Goal: Task Accomplishment & Management: Manage account settings

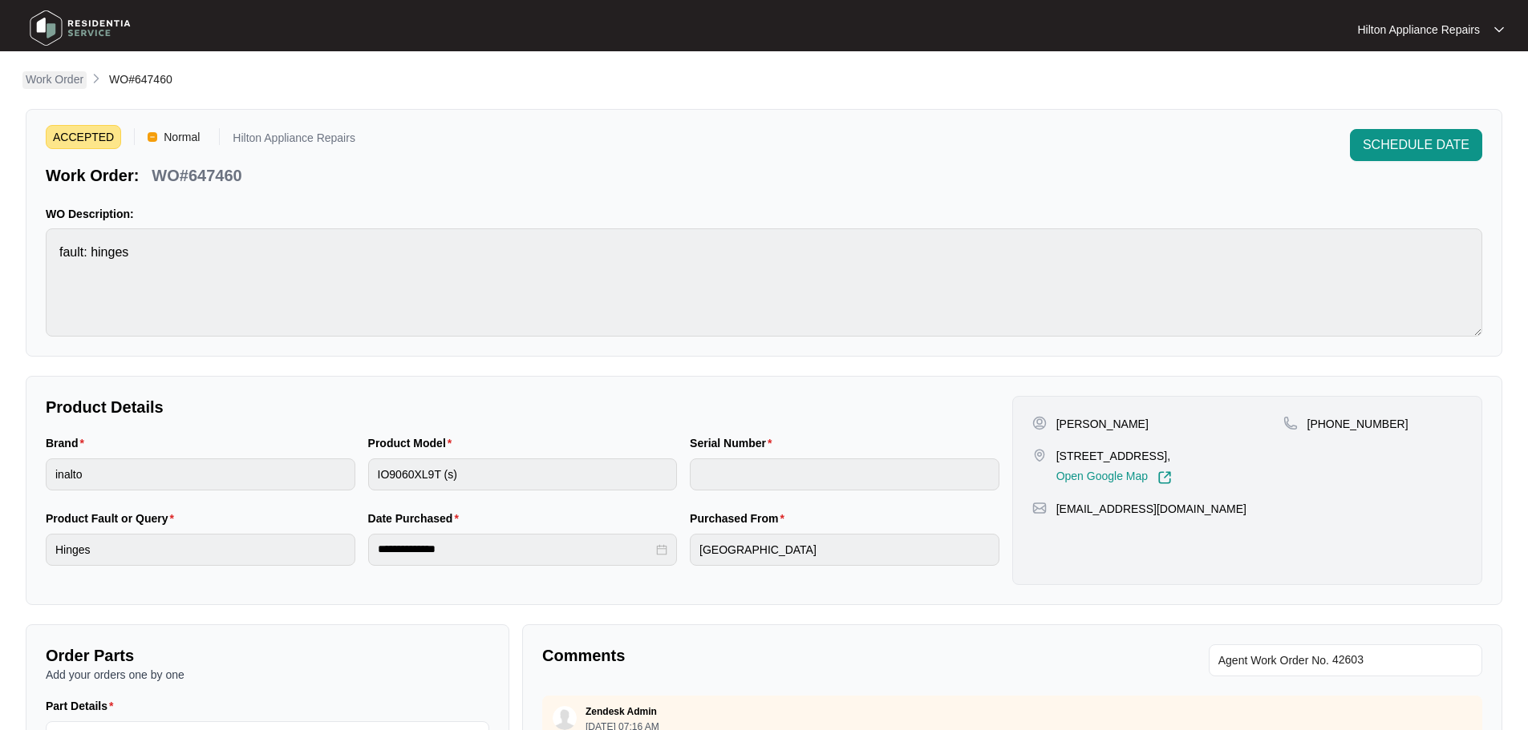
drag, startPoint x: 0, startPoint y: 0, endPoint x: 44, endPoint y: 76, distance: 88.0
click at [44, 76] on p "Work Order" at bounding box center [55, 79] width 58 height 16
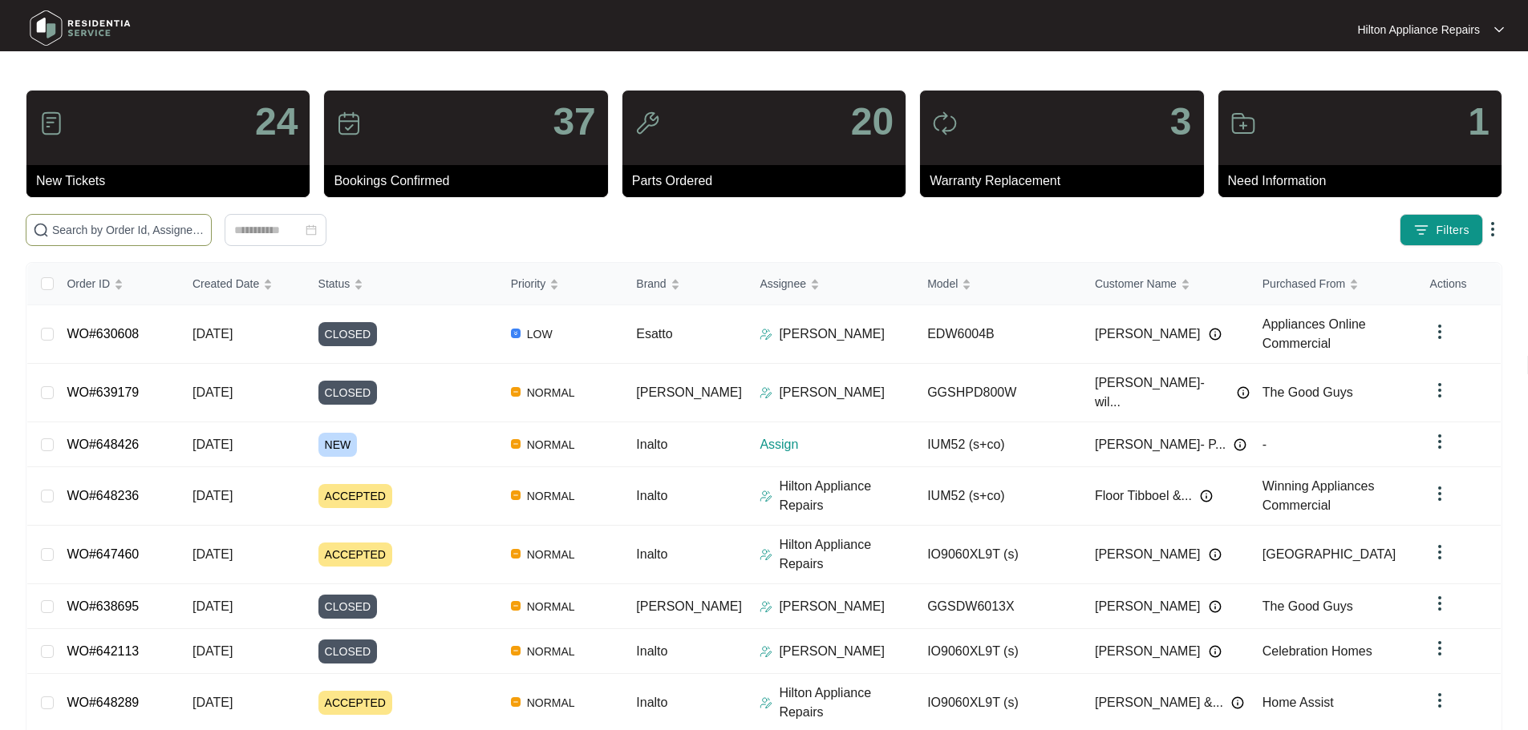
click at [204, 228] on input "text" at bounding box center [128, 230] width 152 height 18
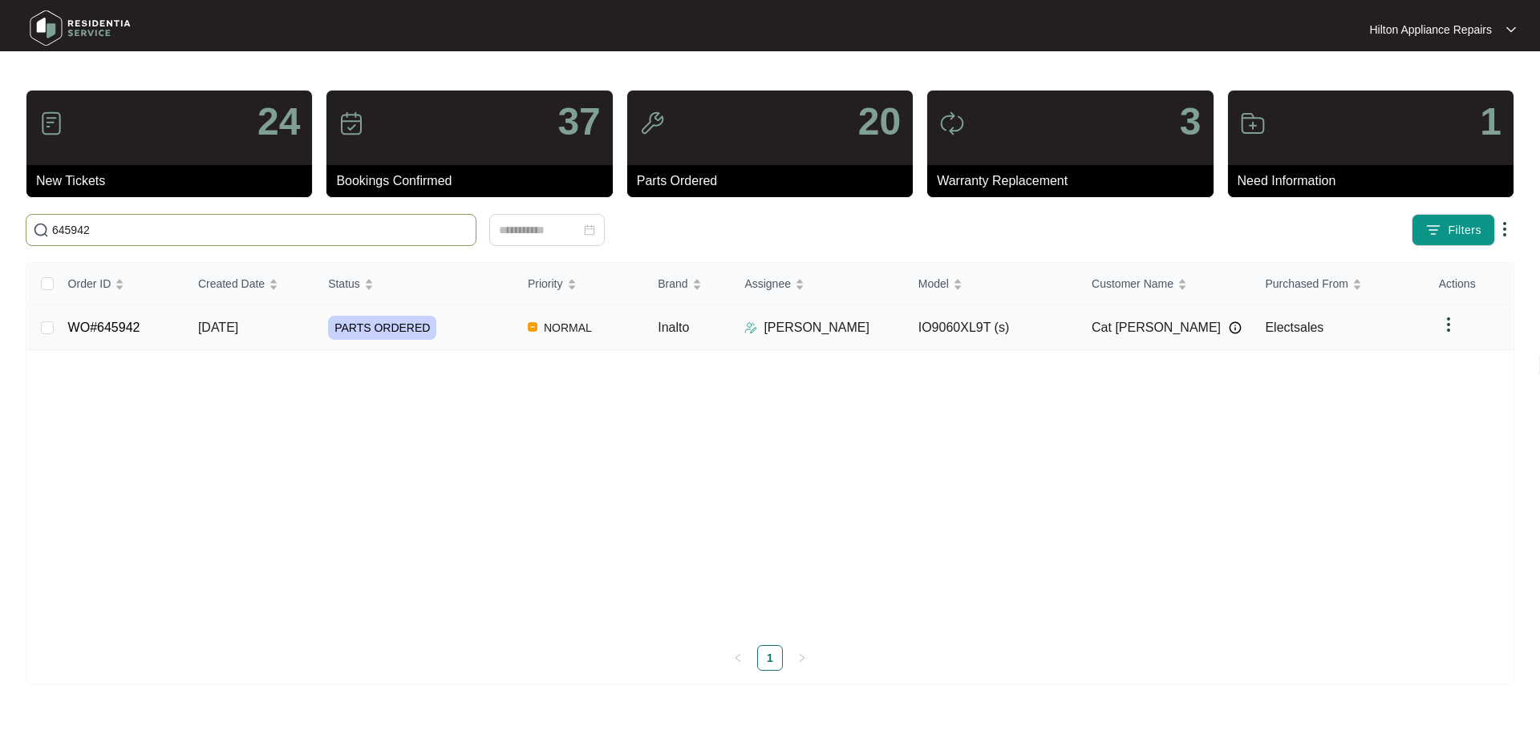
type input "645942"
click at [479, 323] on div "PARTS ORDERED" at bounding box center [421, 328] width 187 height 24
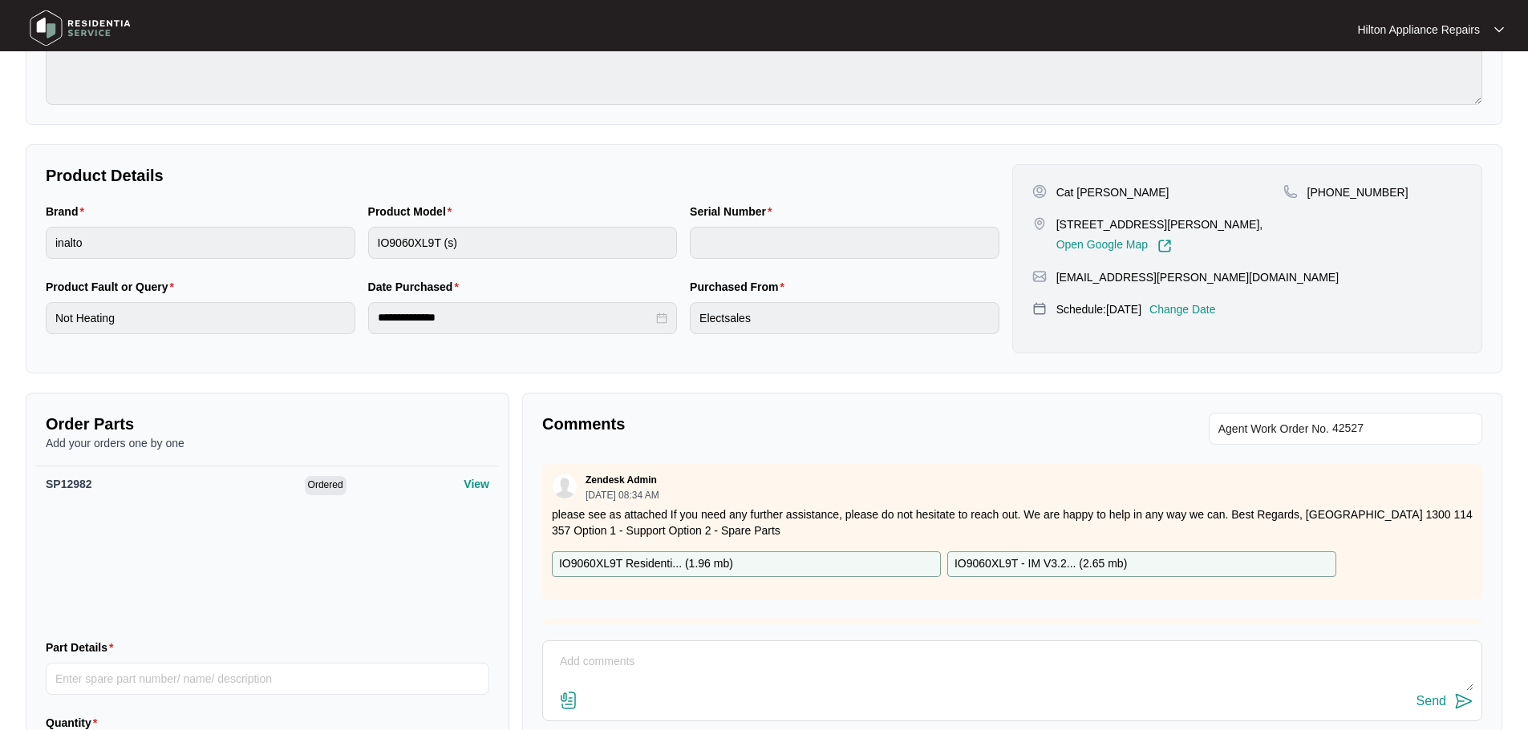
scroll to position [241, 0]
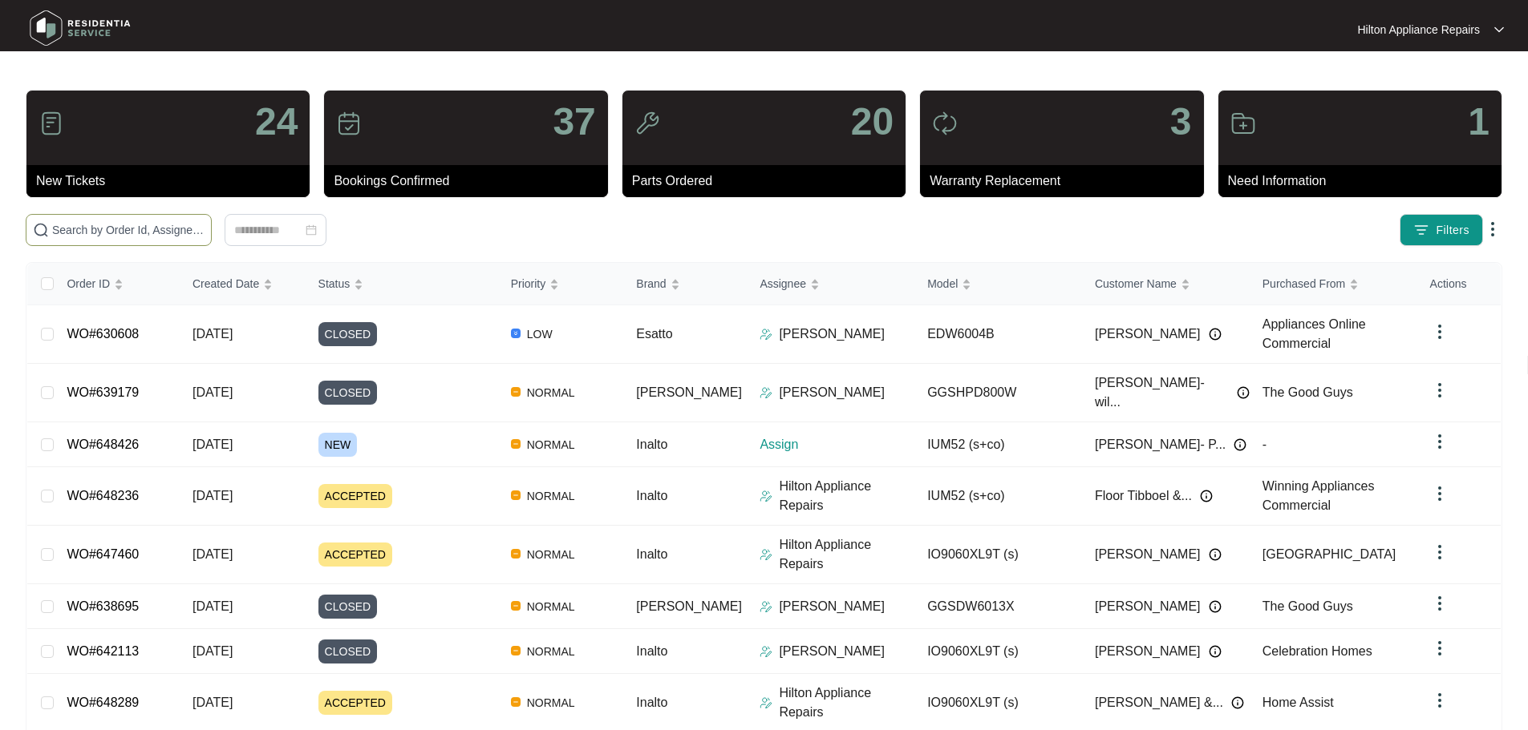
click at [144, 229] on input "text" at bounding box center [128, 230] width 152 height 18
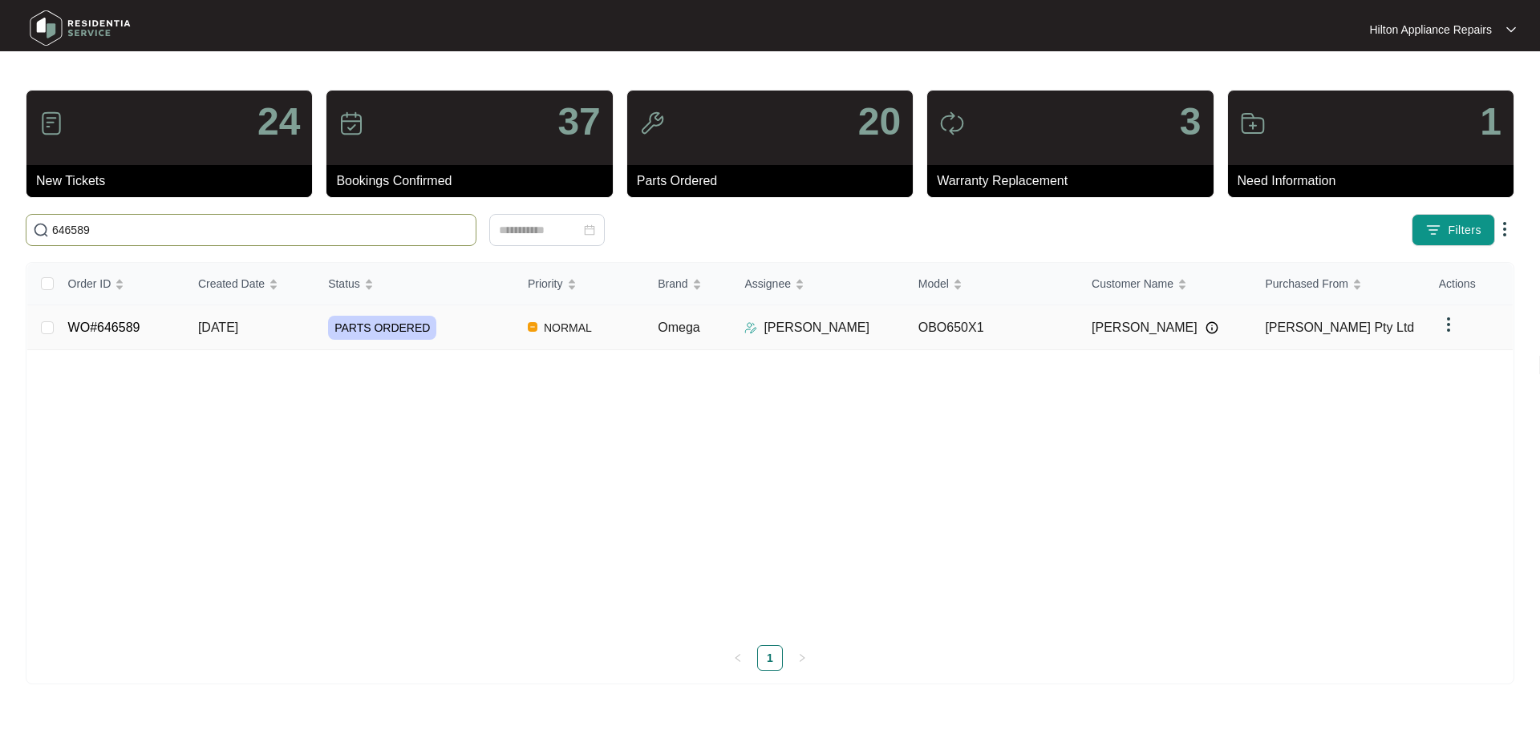
type input "646589"
click at [500, 333] on div "PARTS ORDERED" at bounding box center [421, 328] width 187 height 24
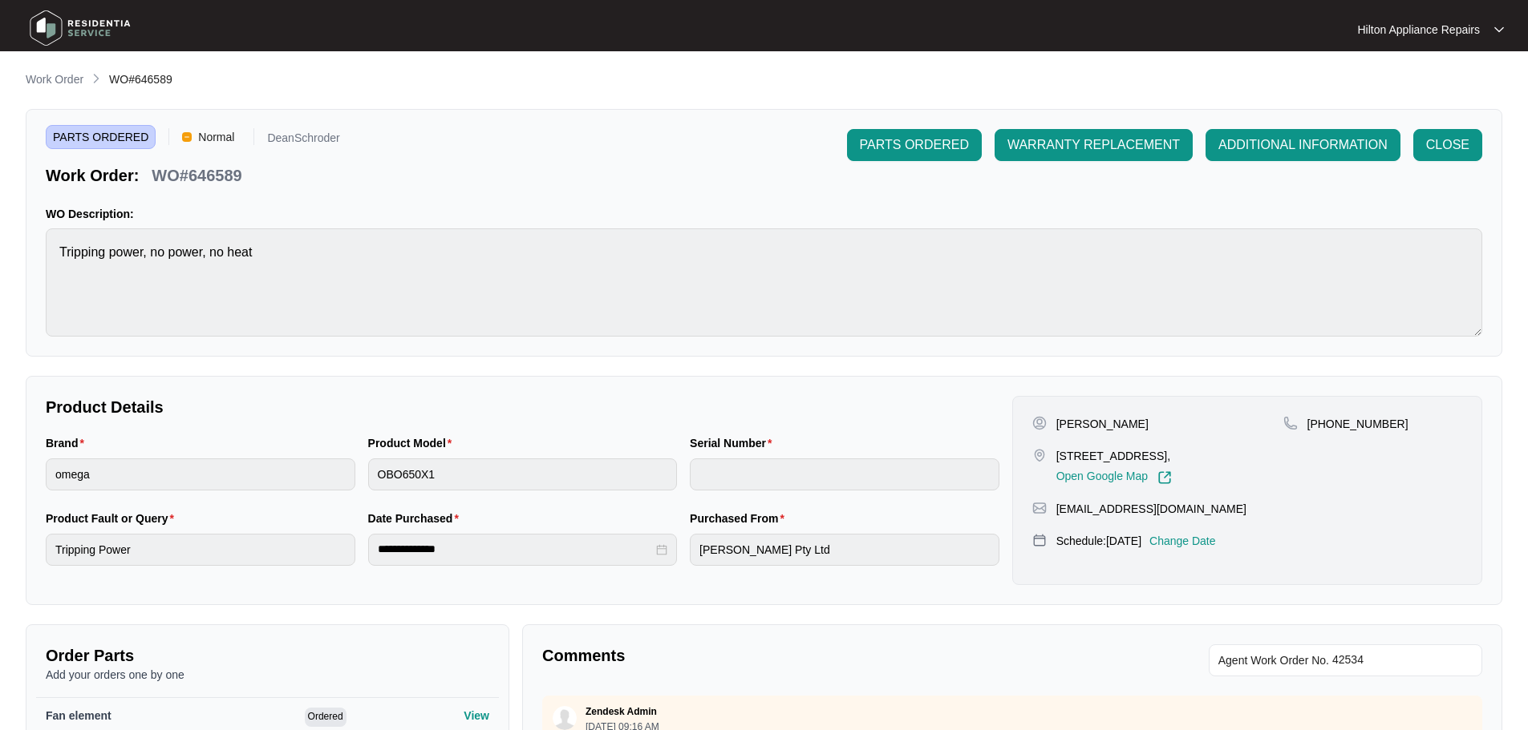
click at [55, 70] on main "**********" at bounding box center [764, 533] width 1528 height 1067
click at [54, 77] on p "Work Order" at bounding box center [55, 79] width 58 height 16
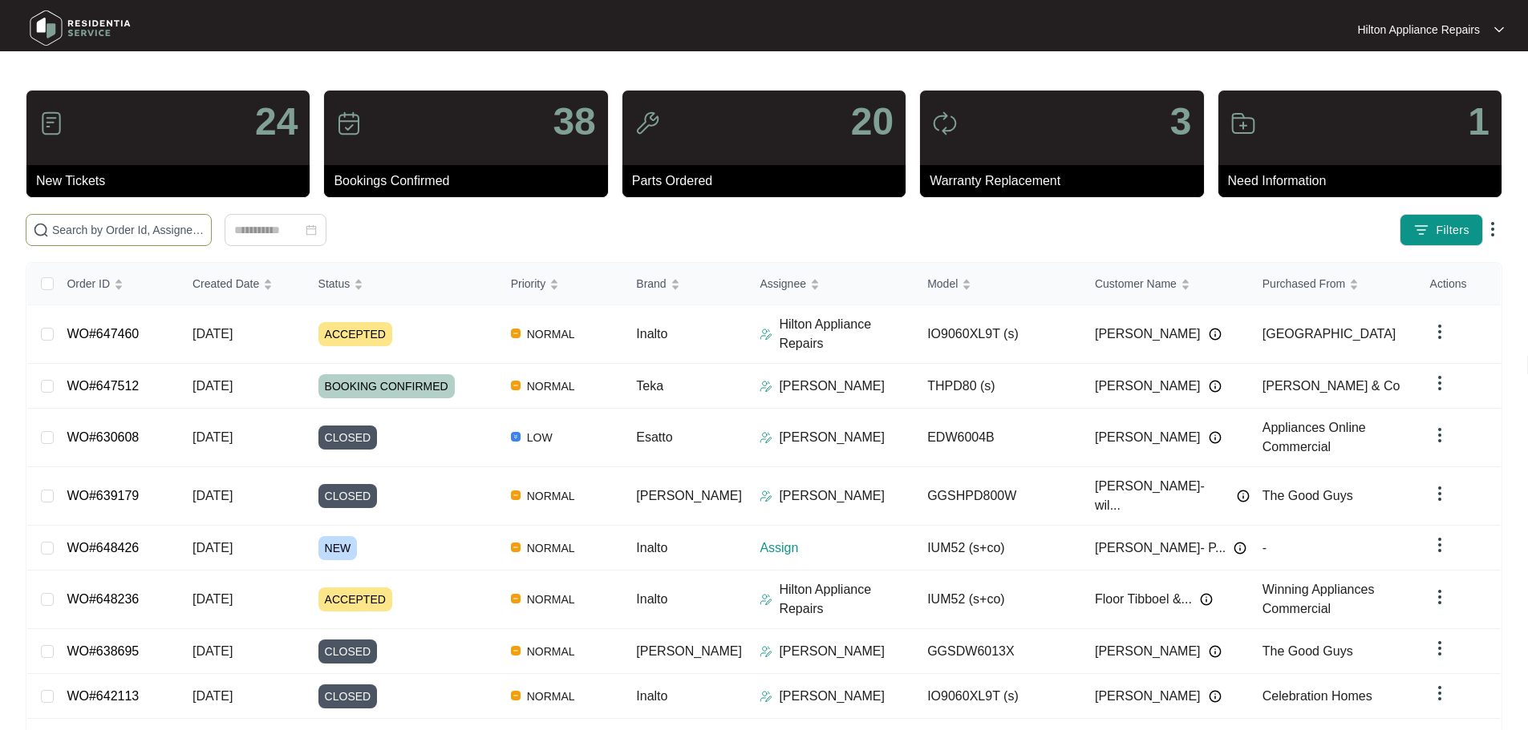
click at [204, 228] on input "text" at bounding box center [128, 230] width 152 height 18
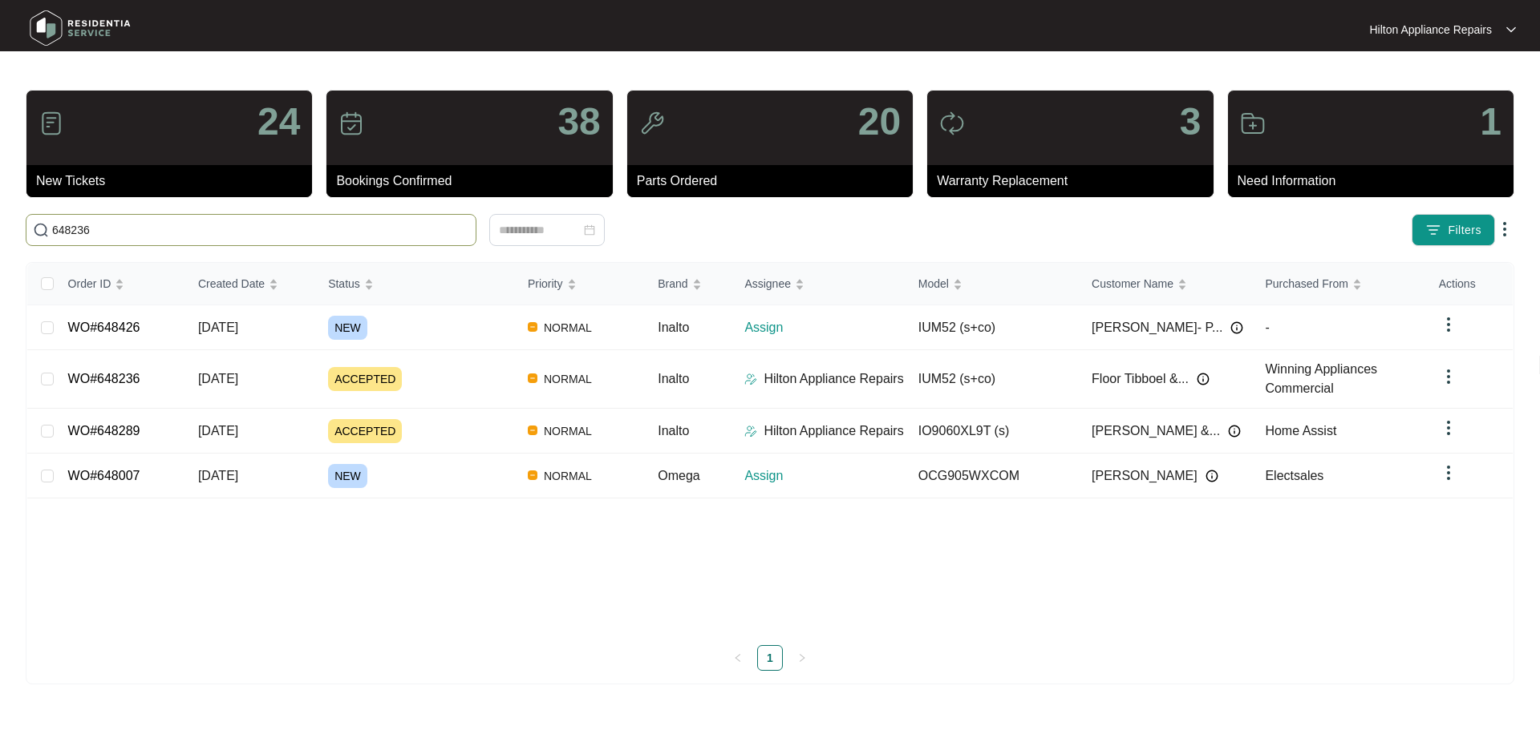
type input "648236"
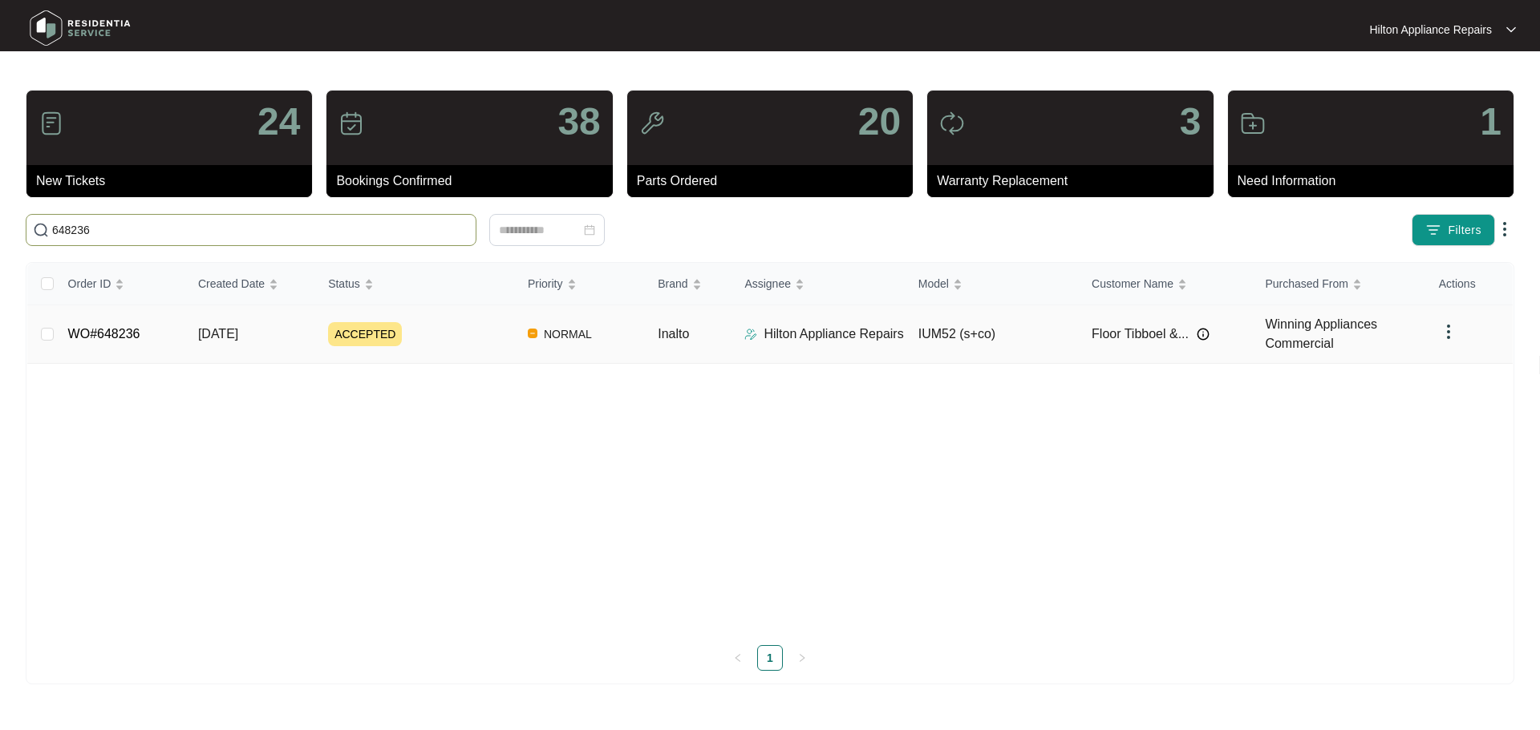
click at [488, 338] on div "ACCEPTED" at bounding box center [421, 334] width 187 height 24
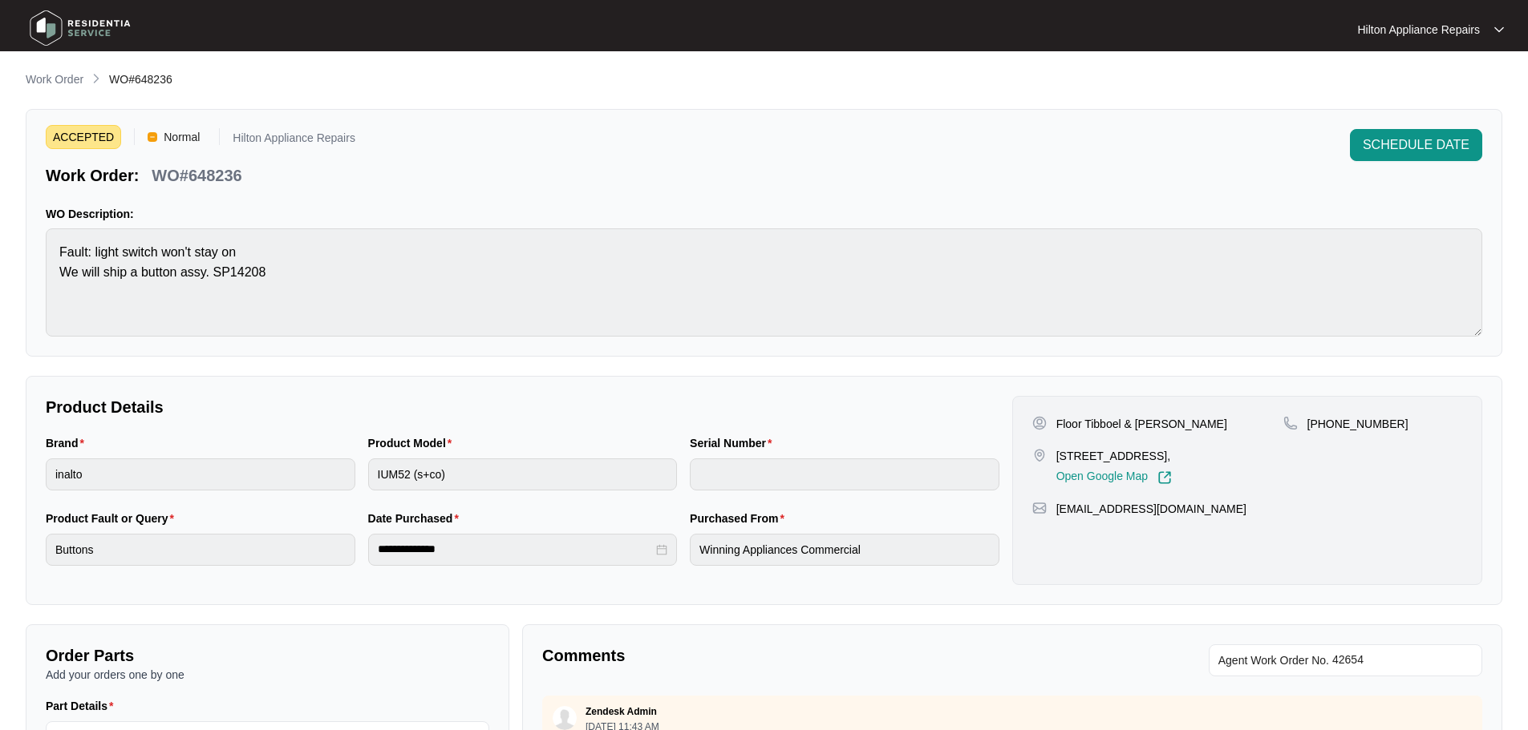
click at [310, 502] on div "Brand inalto" at bounding box center [200, 472] width 322 height 75
click at [69, 85] on p "Work Order" at bounding box center [55, 79] width 58 height 16
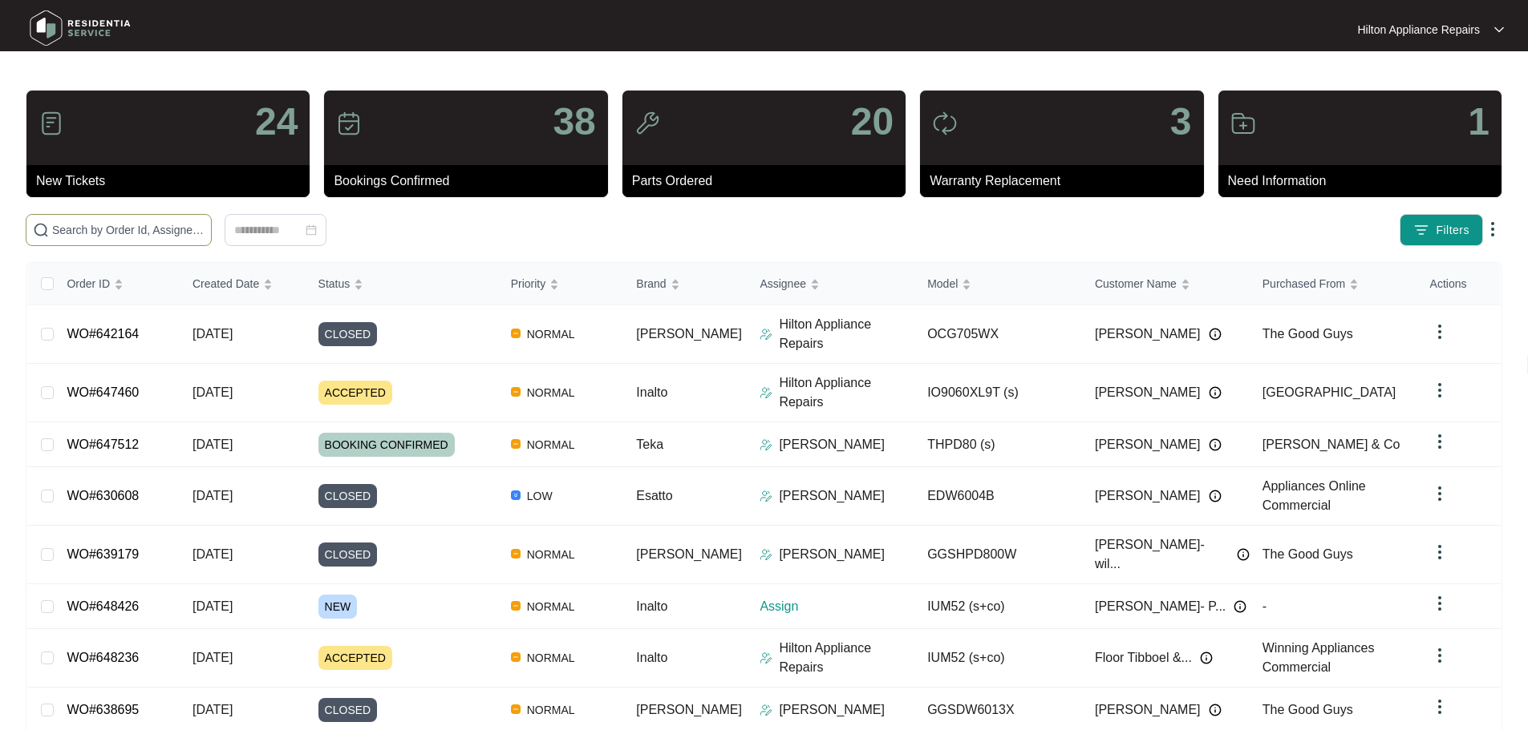
click at [206, 221] on span at bounding box center [119, 230] width 186 height 32
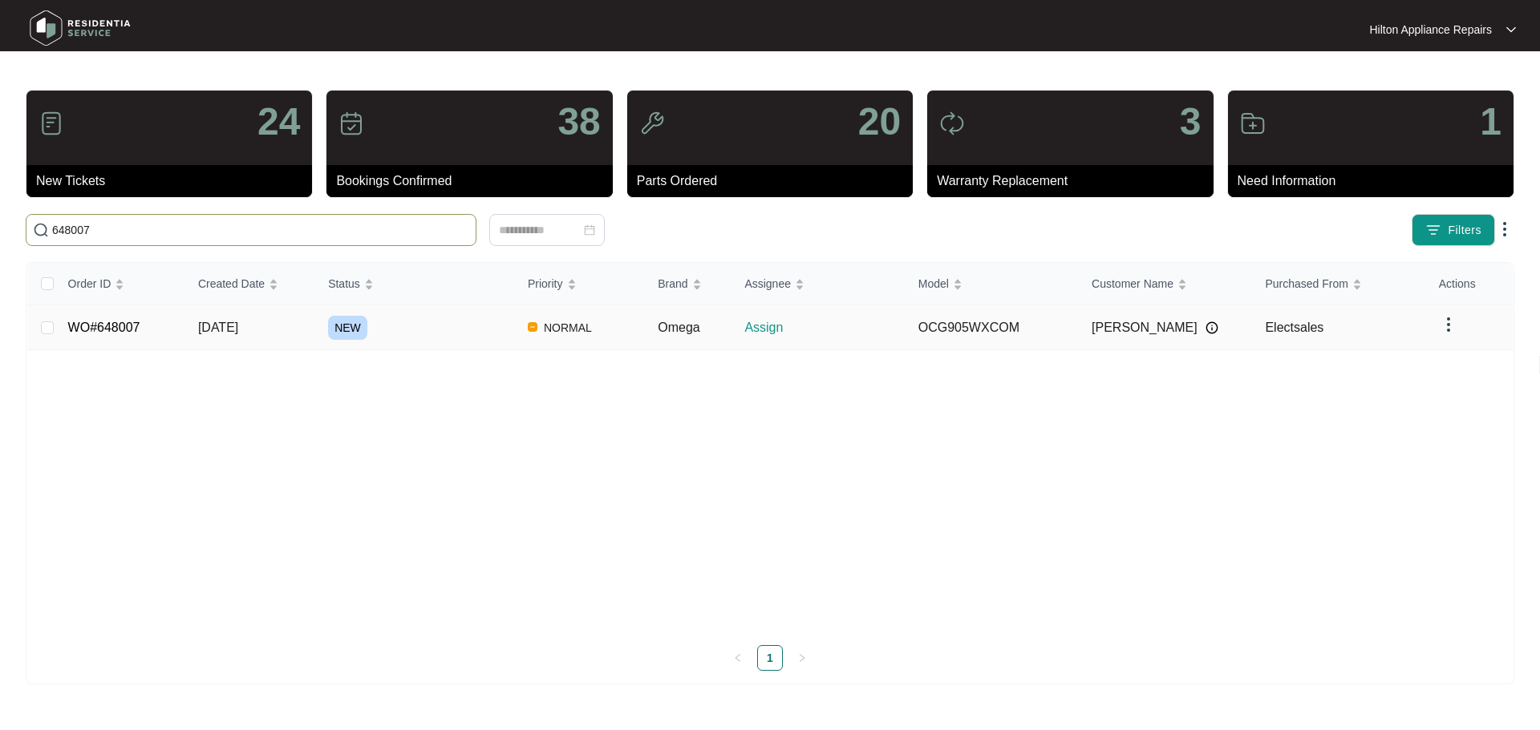
type input "648007"
click at [432, 329] on div "NEW" at bounding box center [421, 328] width 187 height 24
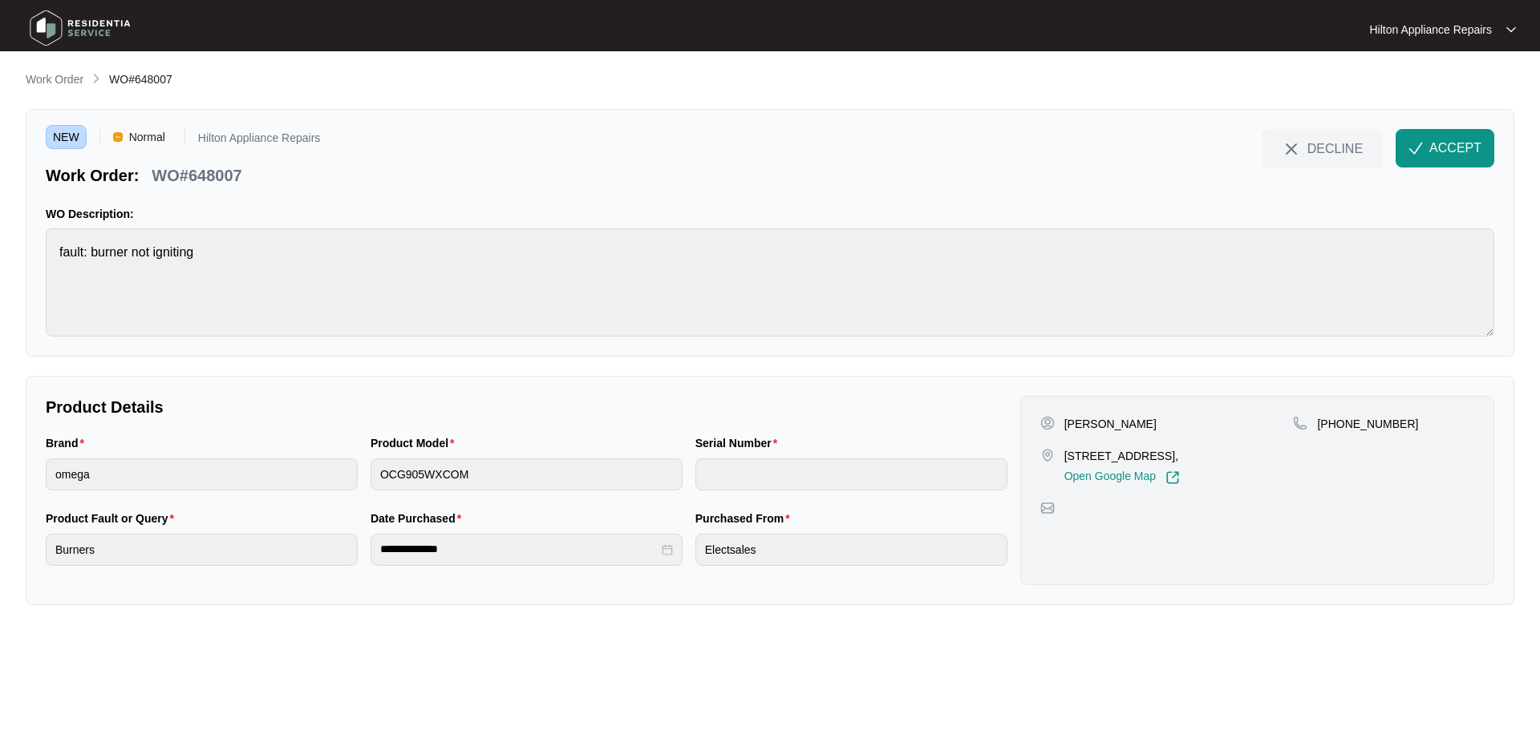
click at [30, 253] on div "NEW Normal Hilton Appliance Repairs Work Order: WO#648007 DECLINE ACCEPT WO Des…" at bounding box center [770, 233] width 1488 height 248
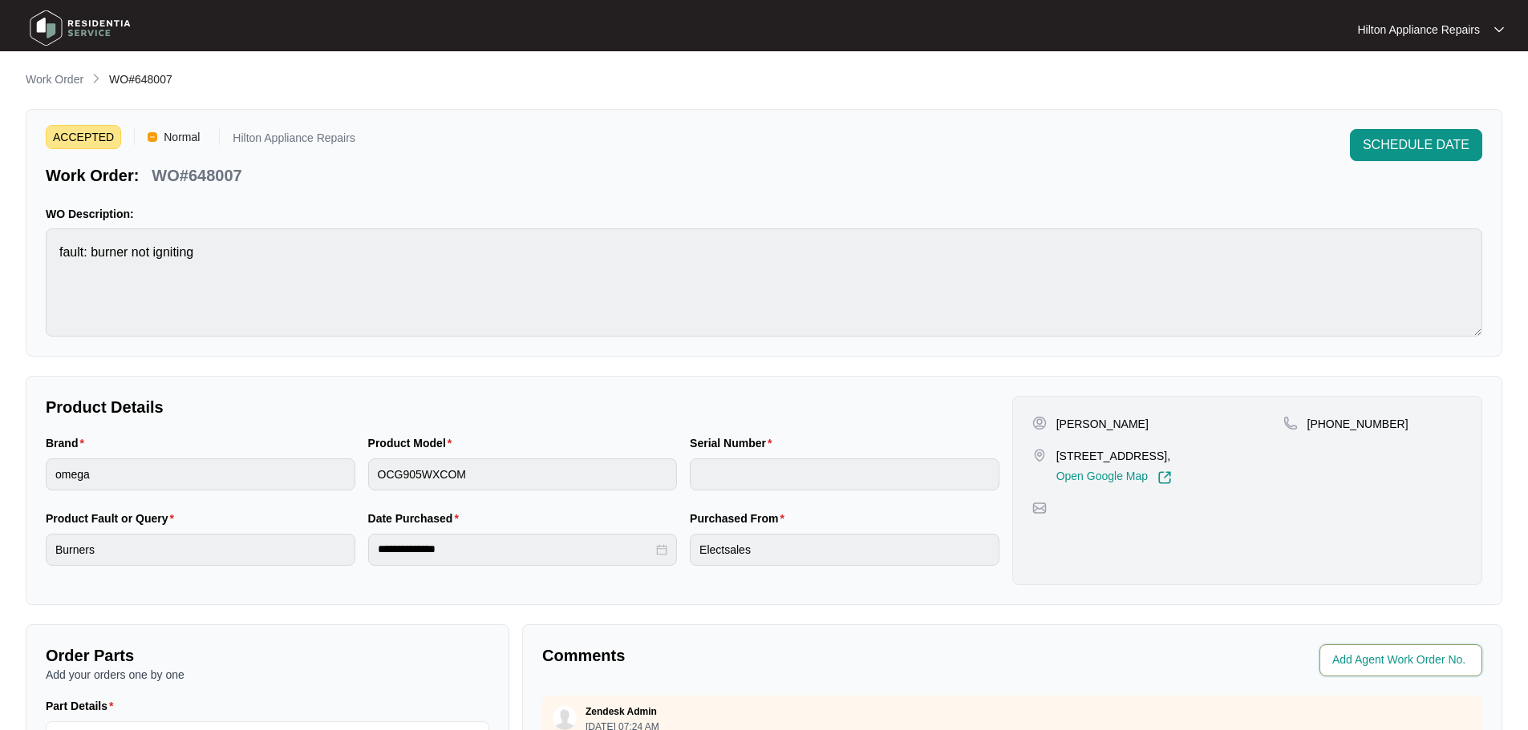
click at [1363, 663] on input "string" at bounding box center [1402, 660] width 140 height 19
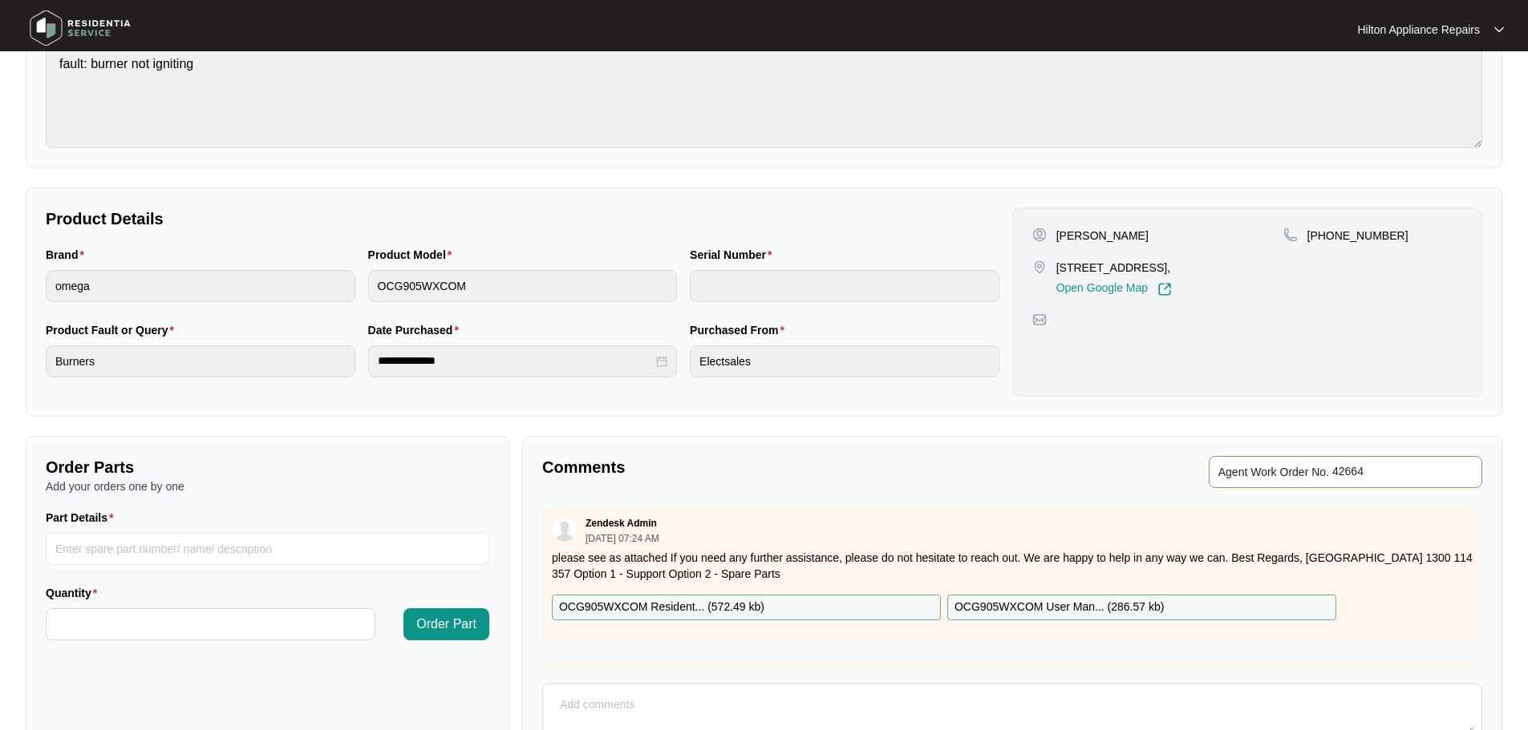
scroll to position [241, 0]
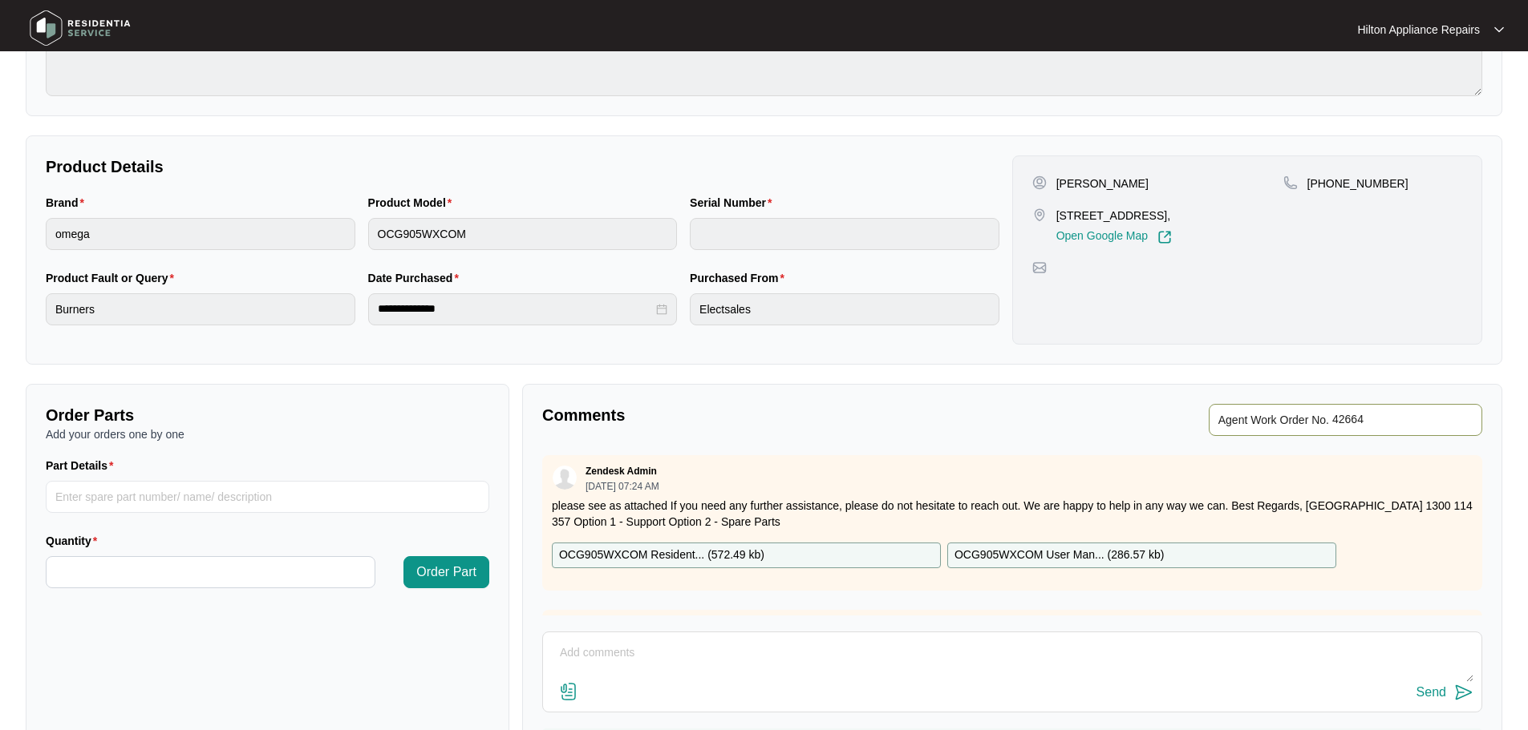
type input "42664"
click at [1295, 377] on div "**********" at bounding box center [764, 313] width 1476 height 967
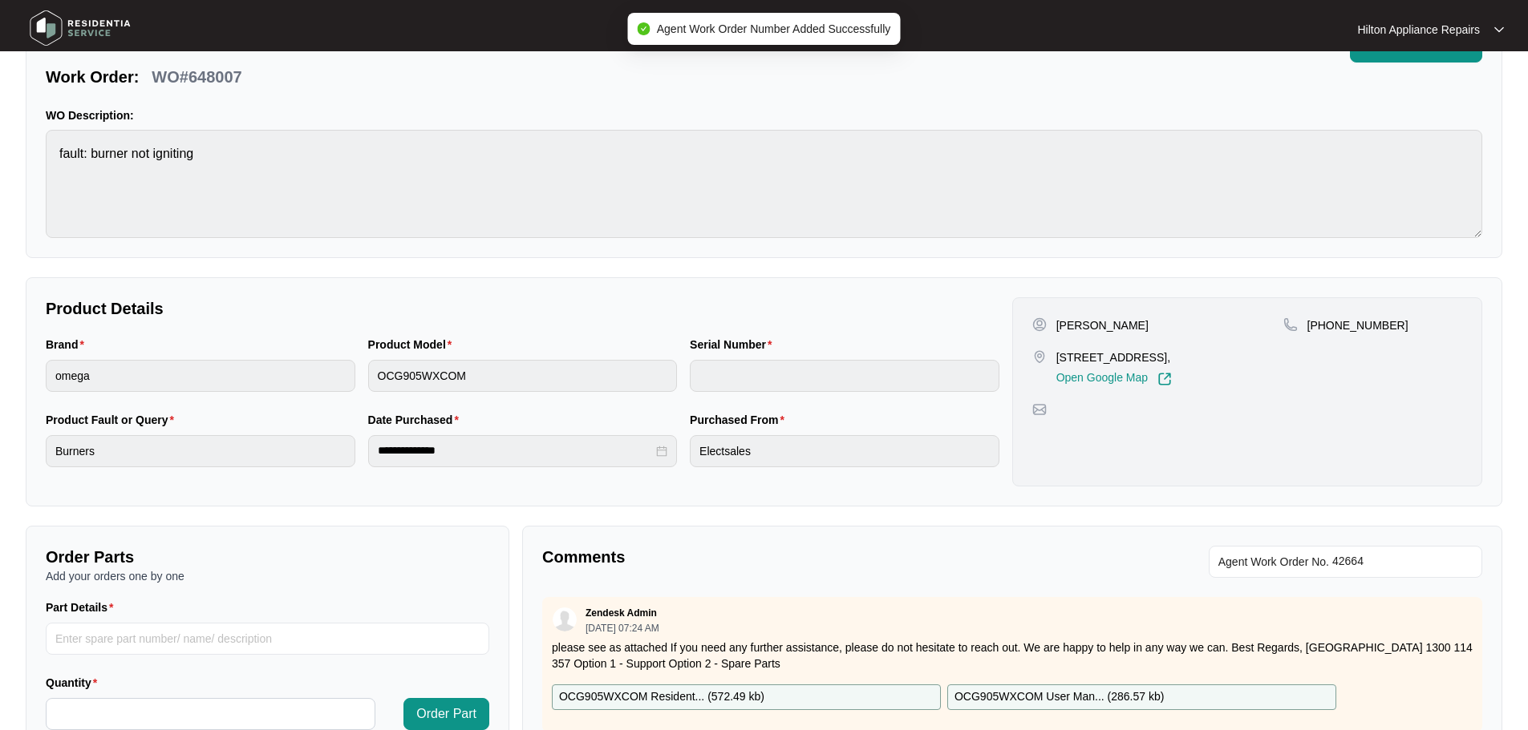
scroll to position [0, 0]
